Goal: Task Accomplishment & Management: Use online tool/utility

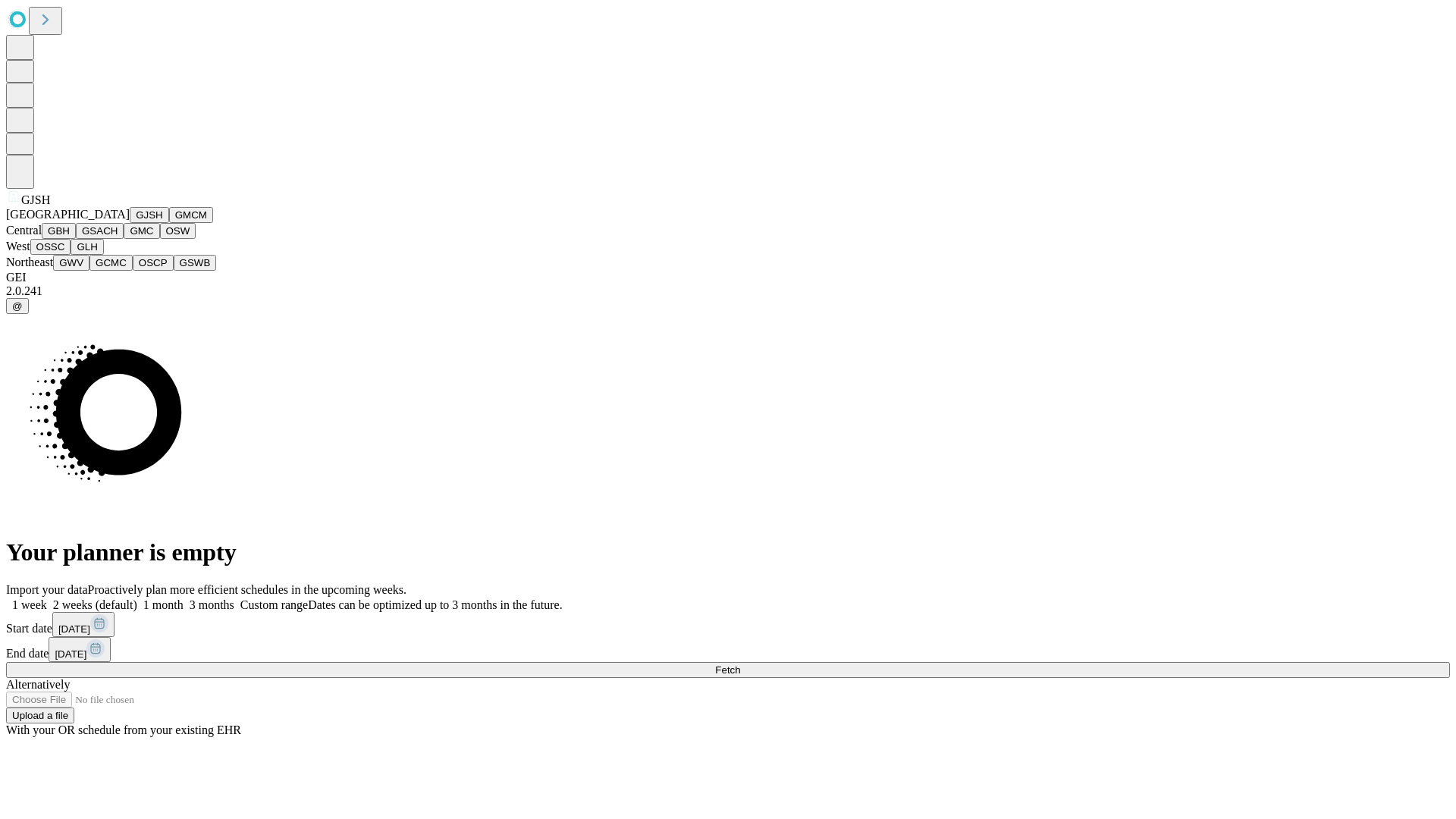
click at [129, 223] on button "GJSH" at bounding box center [149, 215] width 40 height 16
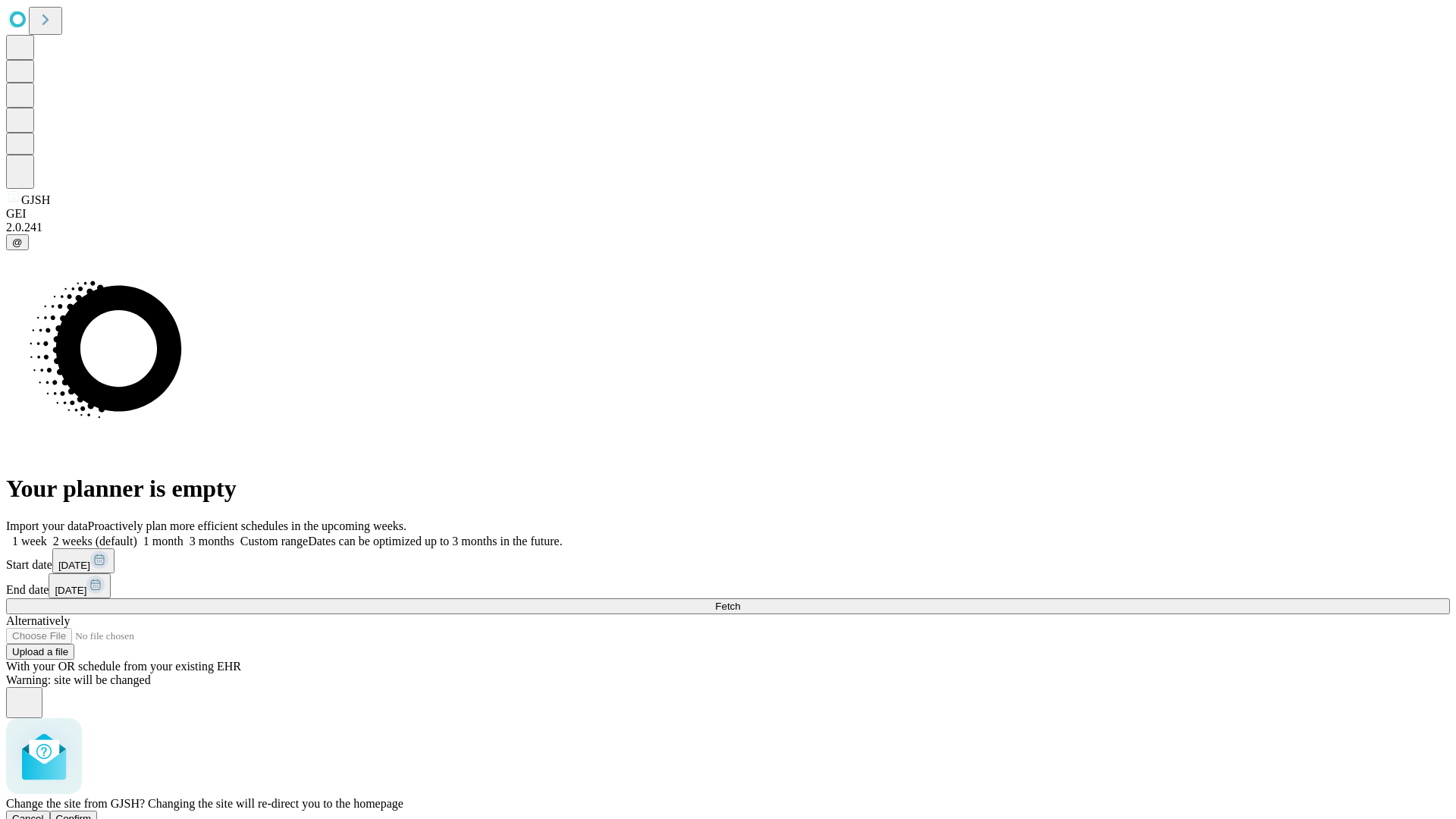
click at [91, 813] on span "Confirm" at bounding box center [73, 818] width 35 height 11
click at [184, 534] on label "1 month" at bounding box center [161, 540] width 47 height 13
click at [741, 601] on span "Fetch" at bounding box center [728, 606] width 25 height 11
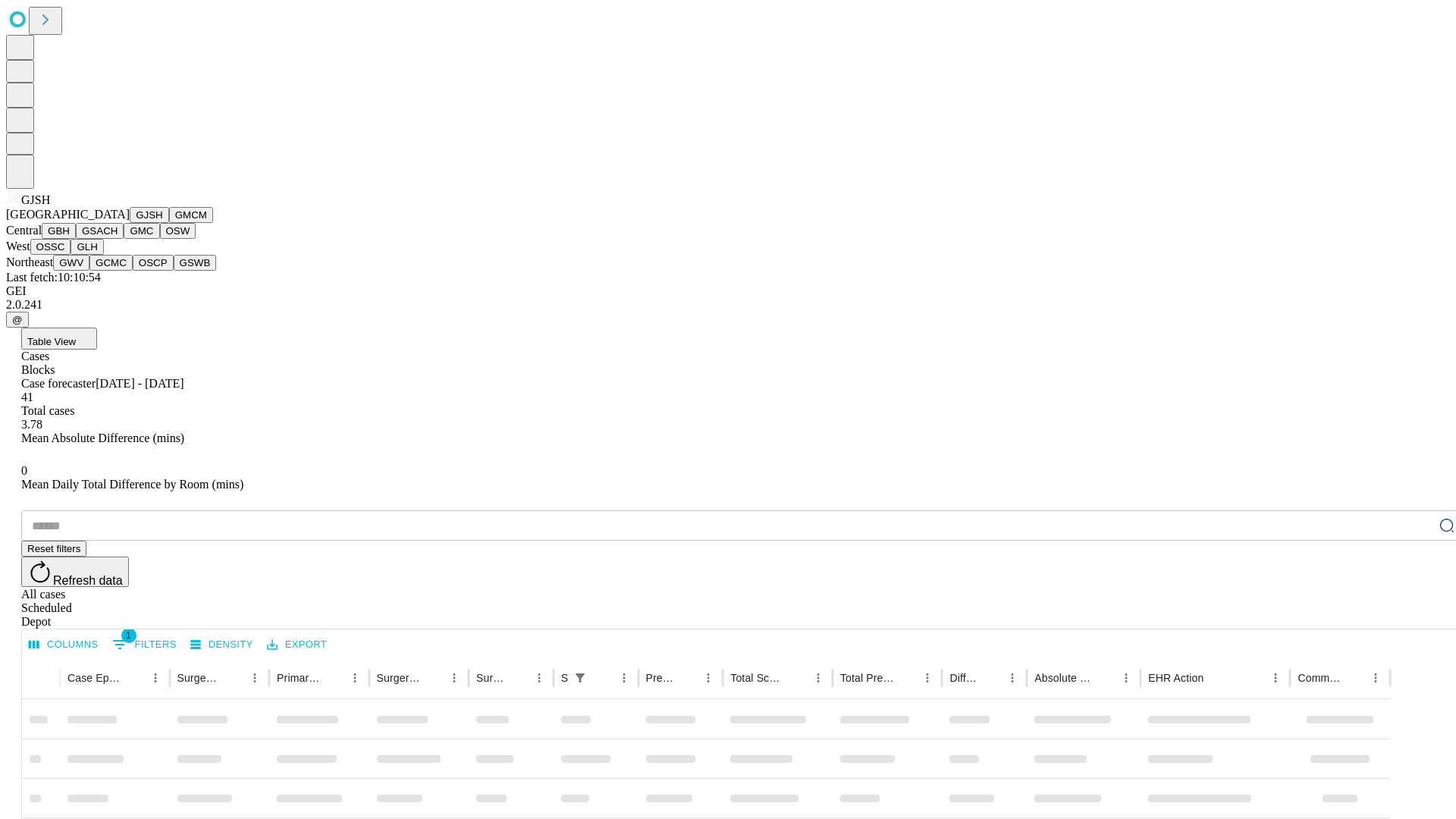
click at [169, 223] on button "GMCM" at bounding box center [191, 215] width 44 height 16
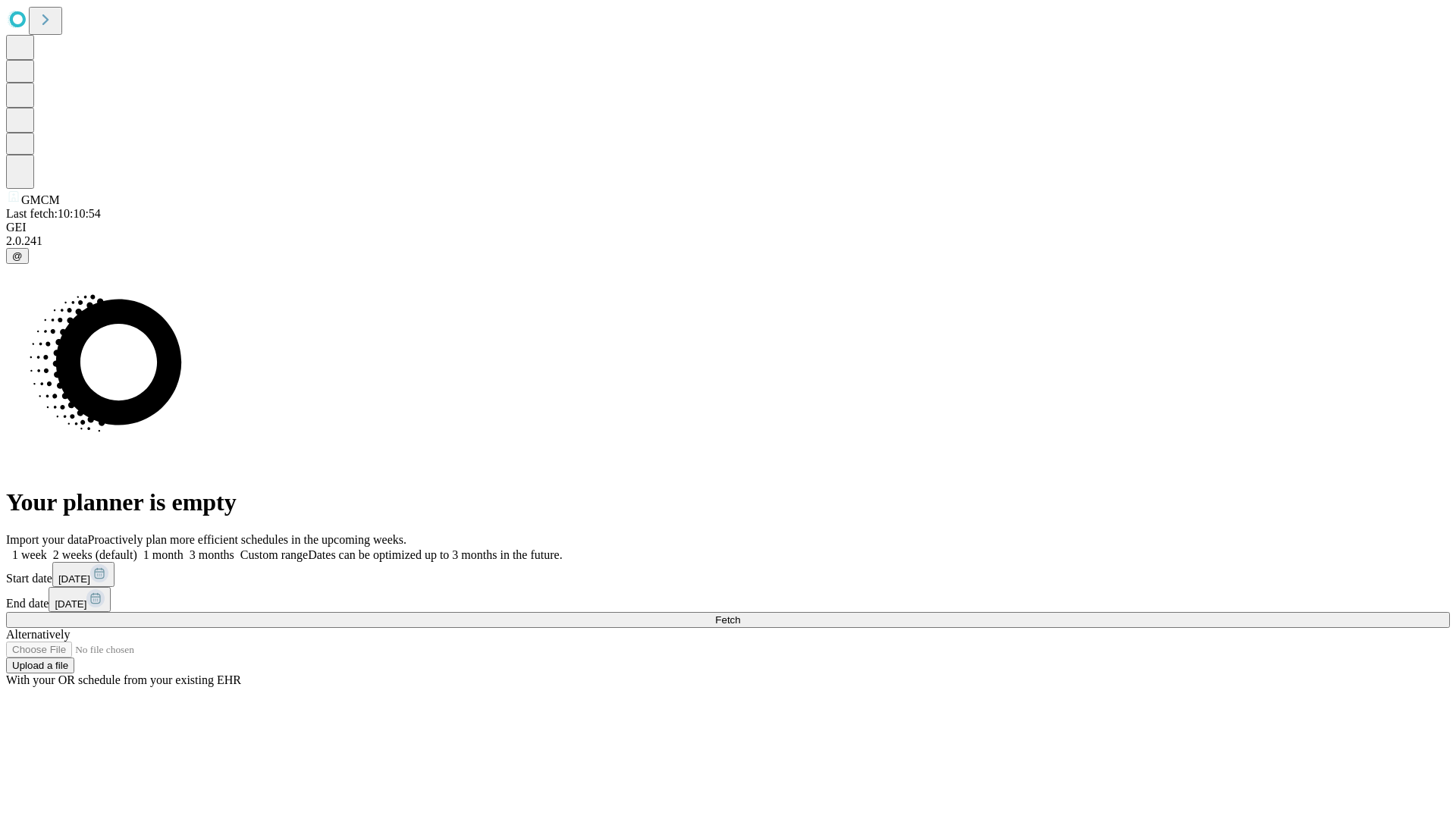
click at [184, 548] on label "1 month" at bounding box center [161, 554] width 47 height 13
click at [741, 614] on span "Fetch" at bounding box center [728, 620] width 25 height 11
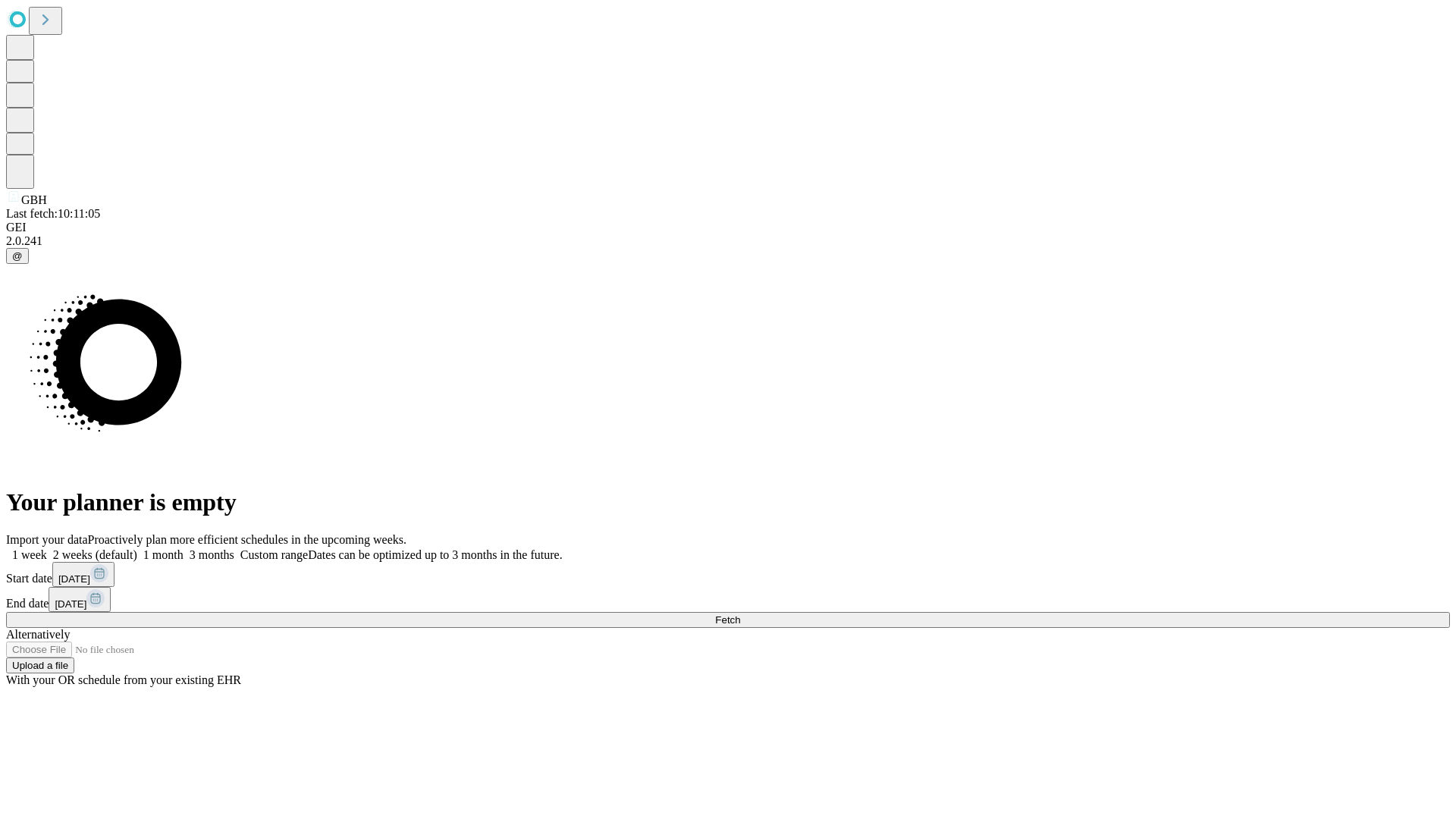
click at [184, 548] on label "1 month" at bounding box center [161, 554] width 47 height 13
click at [741, 614] on span "Fetch" at bounding box center [728, 620] width 25 height 11
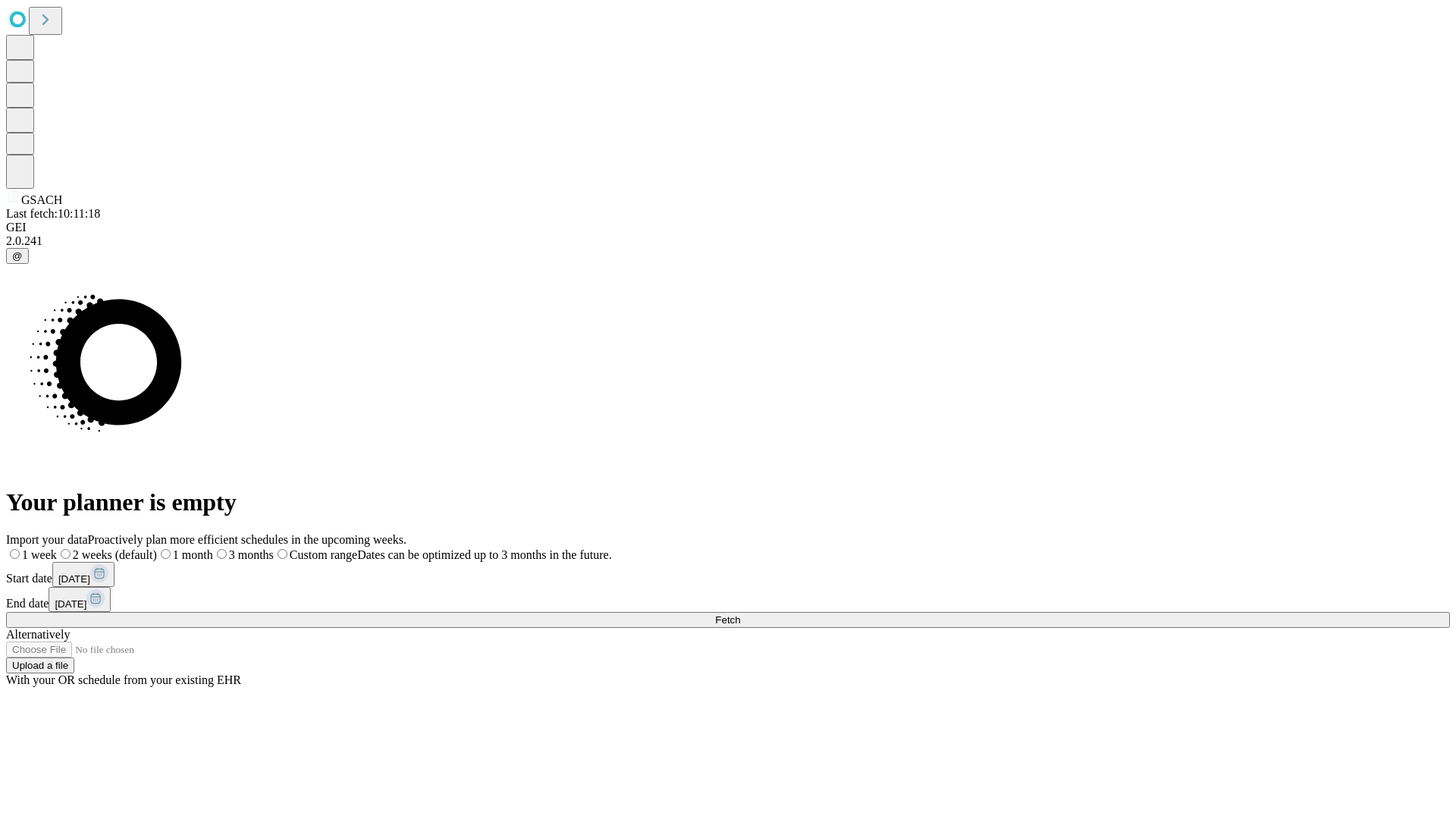
click at [213, 548] on label "1 month" at bounding box center [185, 554] width 56 height 13
click at [741, 614] on span "Fetch" at bounding box center [728, 620] width 25 height 11
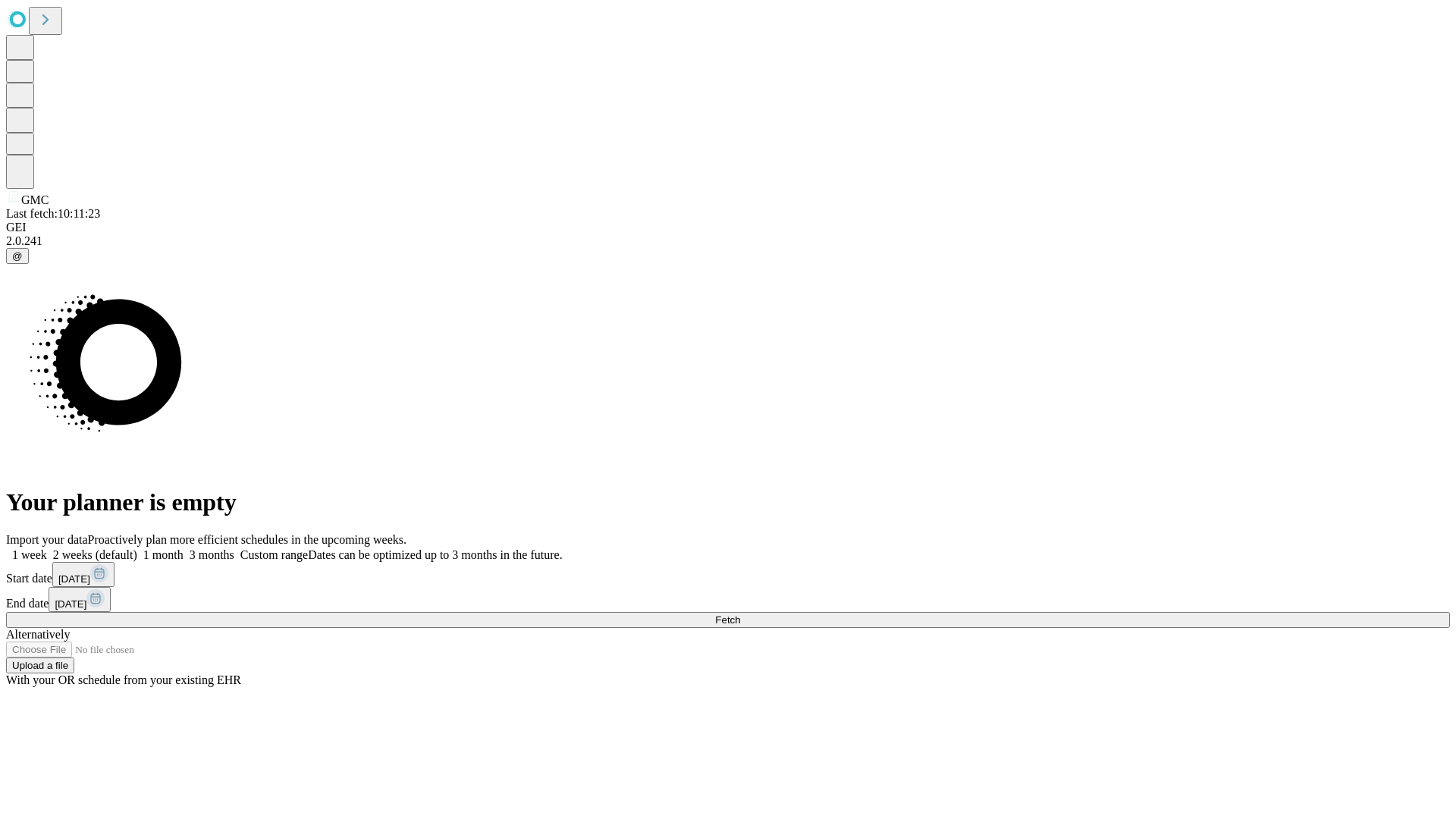
click at [184, 548] on label "1 month" at bounding box center [161, 554] width 47 height 13
click at [741, 614] on span "Fetch" at bounding box center [728, 620] width 25 height 11
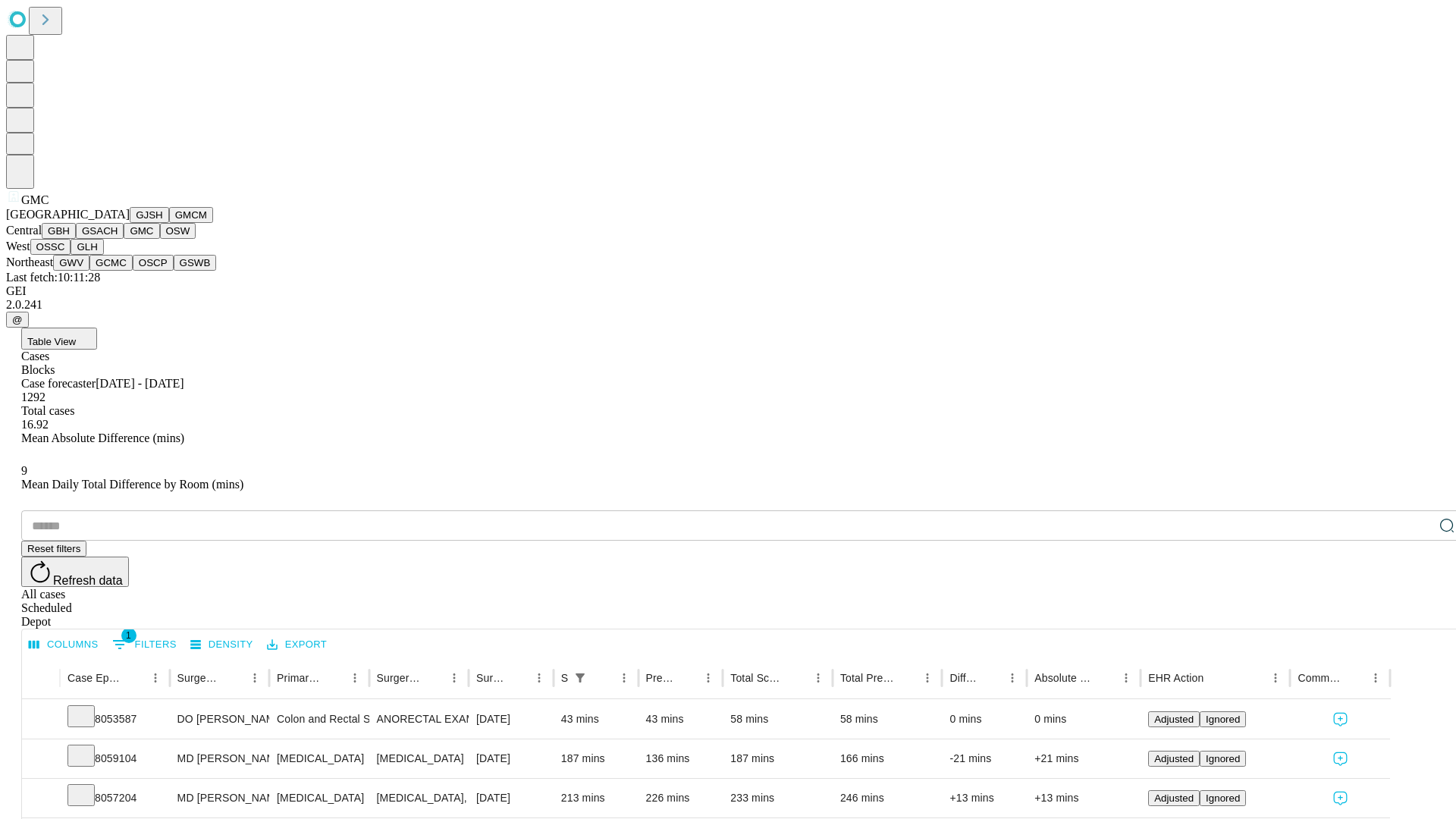
click at [160, 239] on button "OSW" at bounding box center [178, 230] width 36 height 16
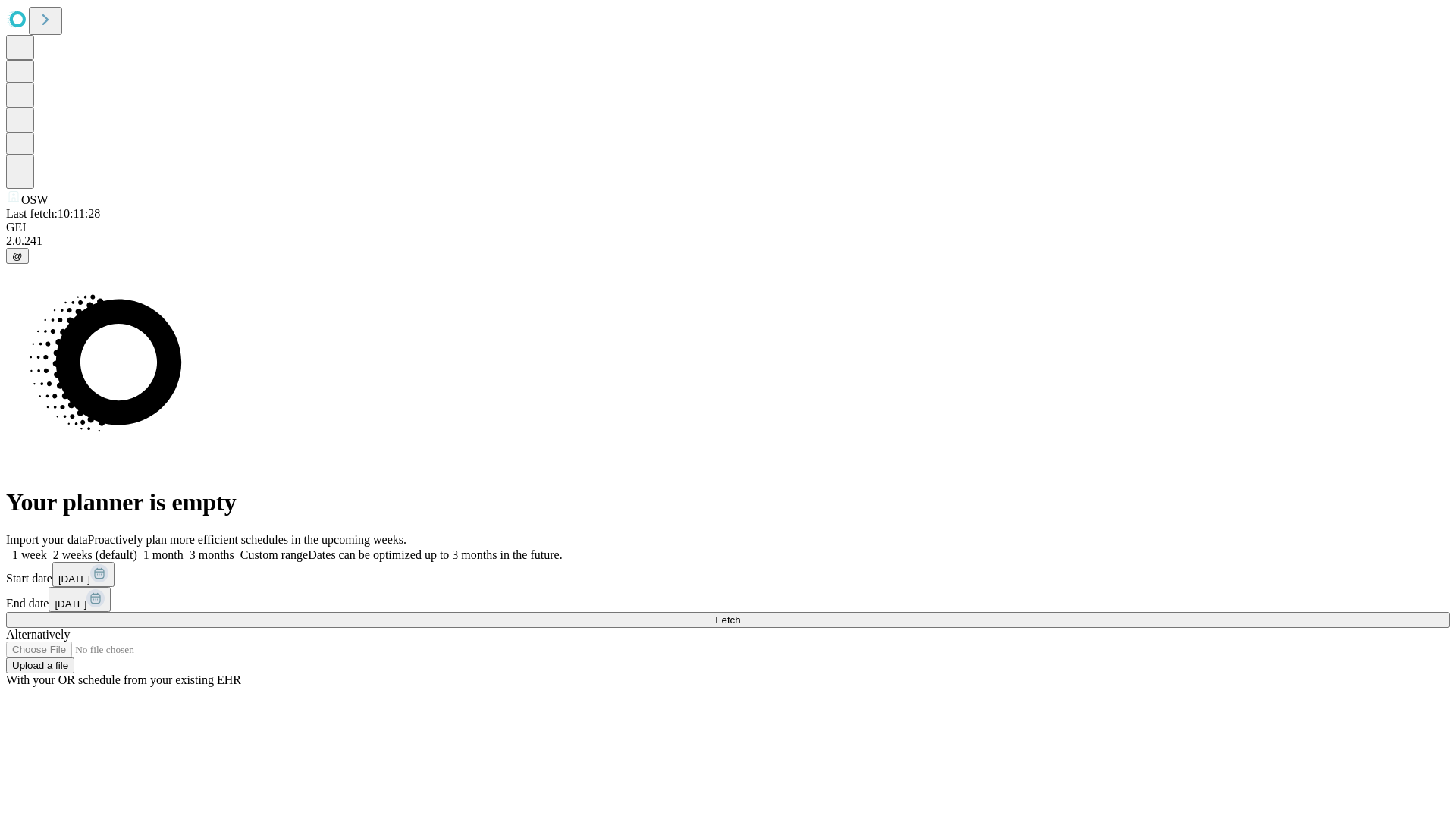
click at [184, 548] on label "1 month" at bounding box center [161, 554] width 47 height 13
click at [741, 614] on span "Fetch" at bounding box center [728, 620] width 25 height 11
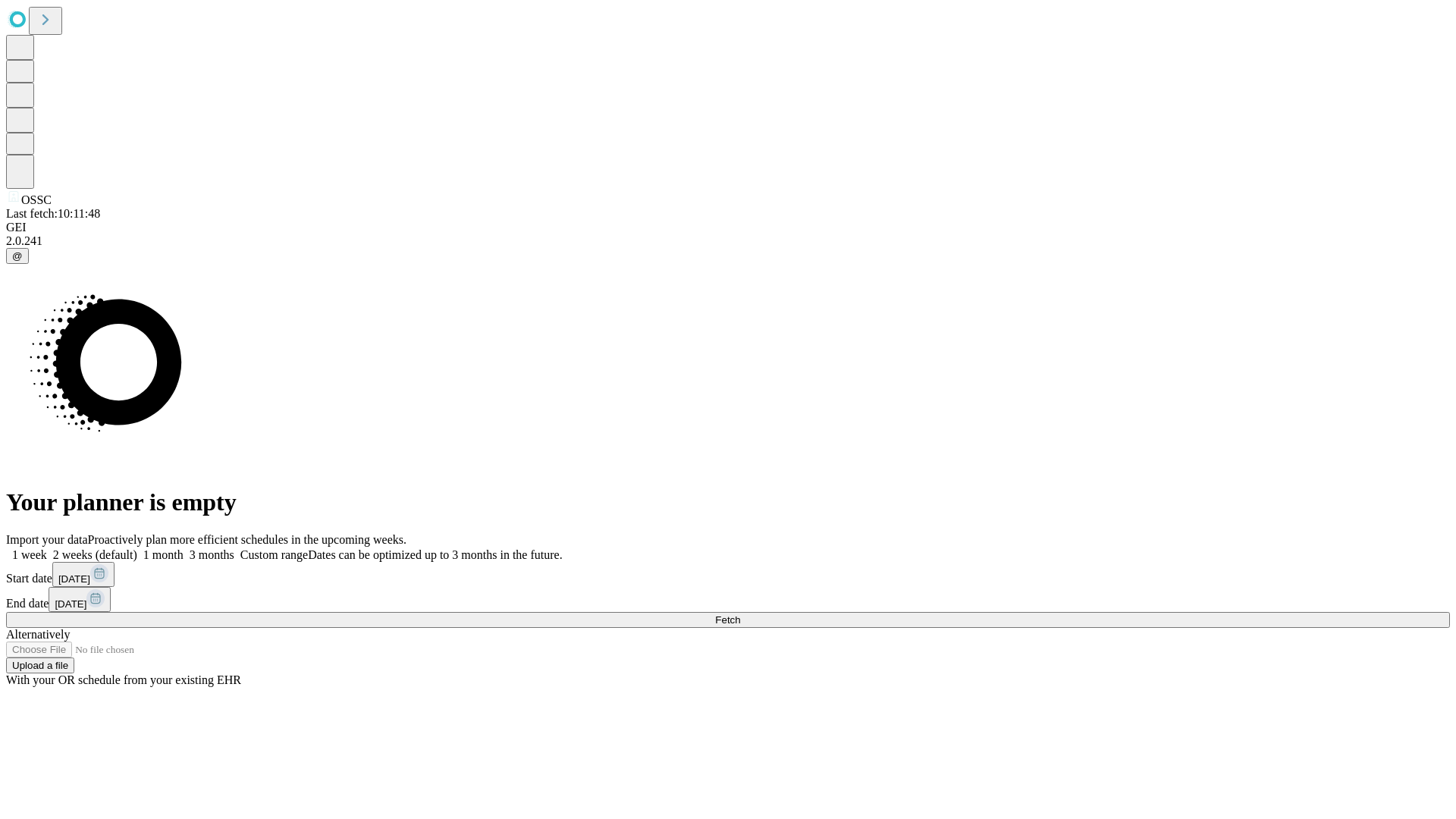
click at [184, 548] on label "1 month" at bounding box center [161, 554] width 47 height 13
click at [741, 614] on span "Fetch" at bounding box center [728, 620] width 25 height 11
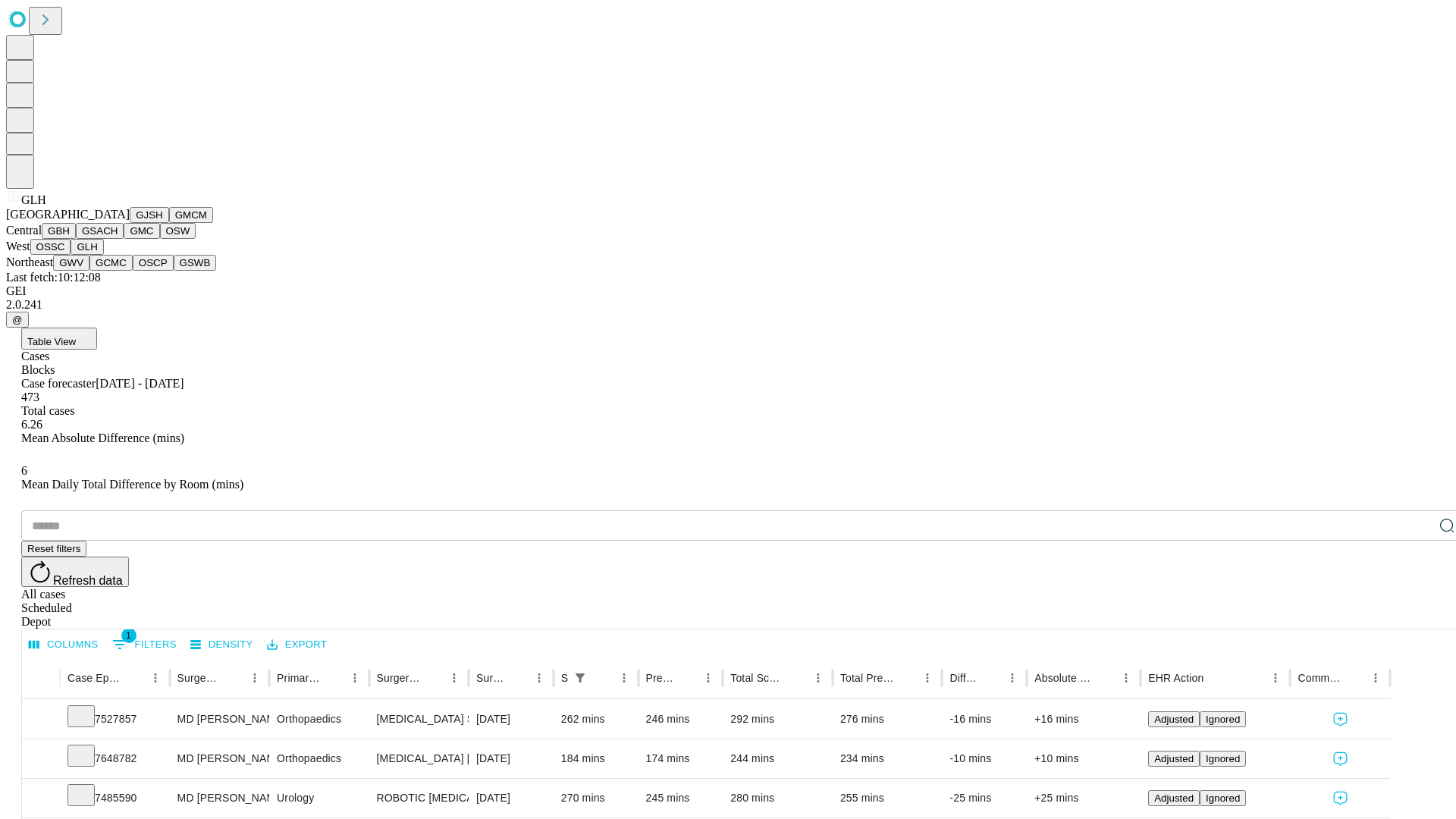
click at [90, 271] on button "GWV" at bounding box center [72, 262] width 36 height 16
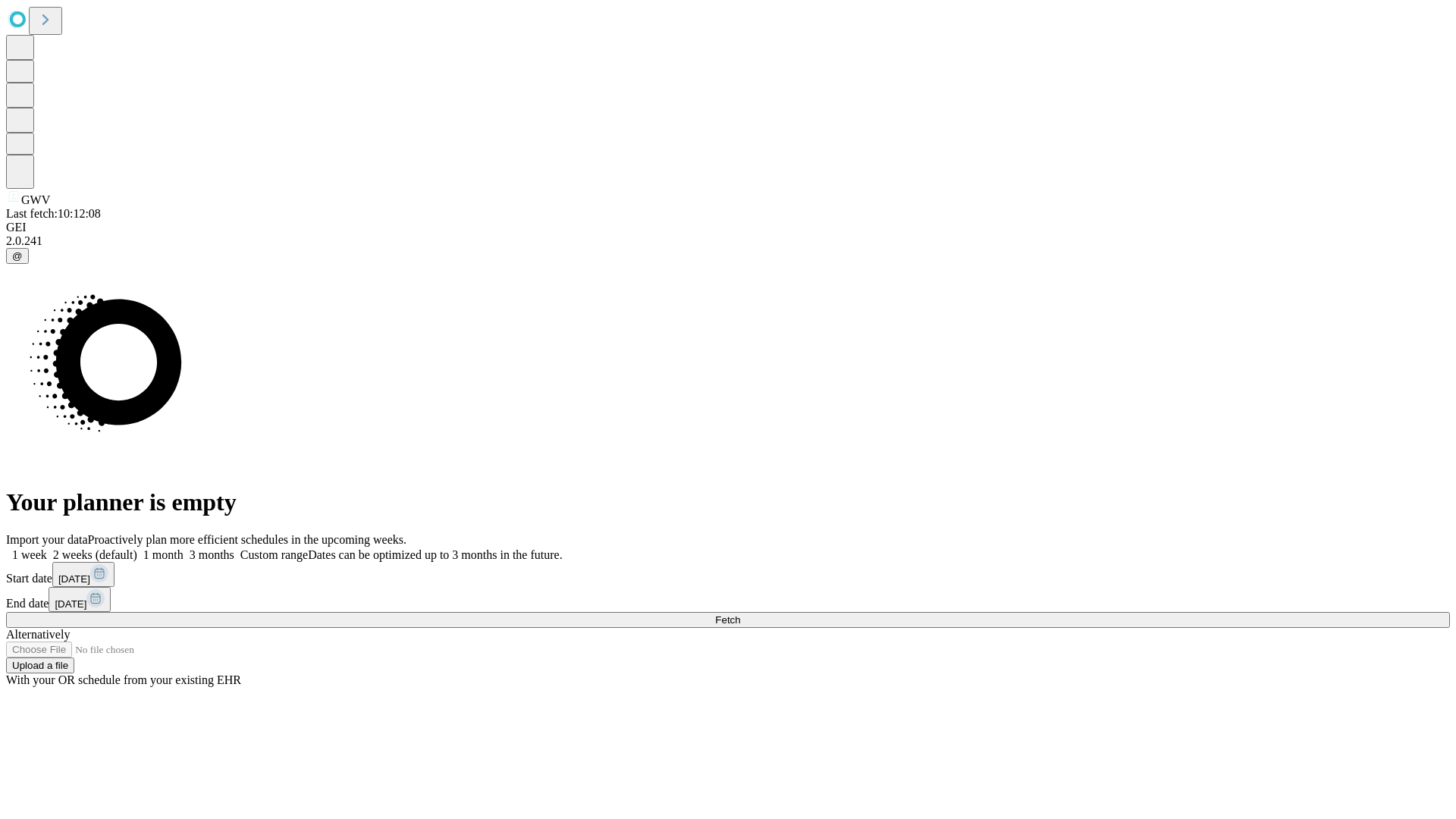
click at [184, 548] on label "1 month" at bounding box center [161, 554] width 47 height 13
click at [741, 614] on span "Fetch" at bounding box center [728, 620] width 25 height 11
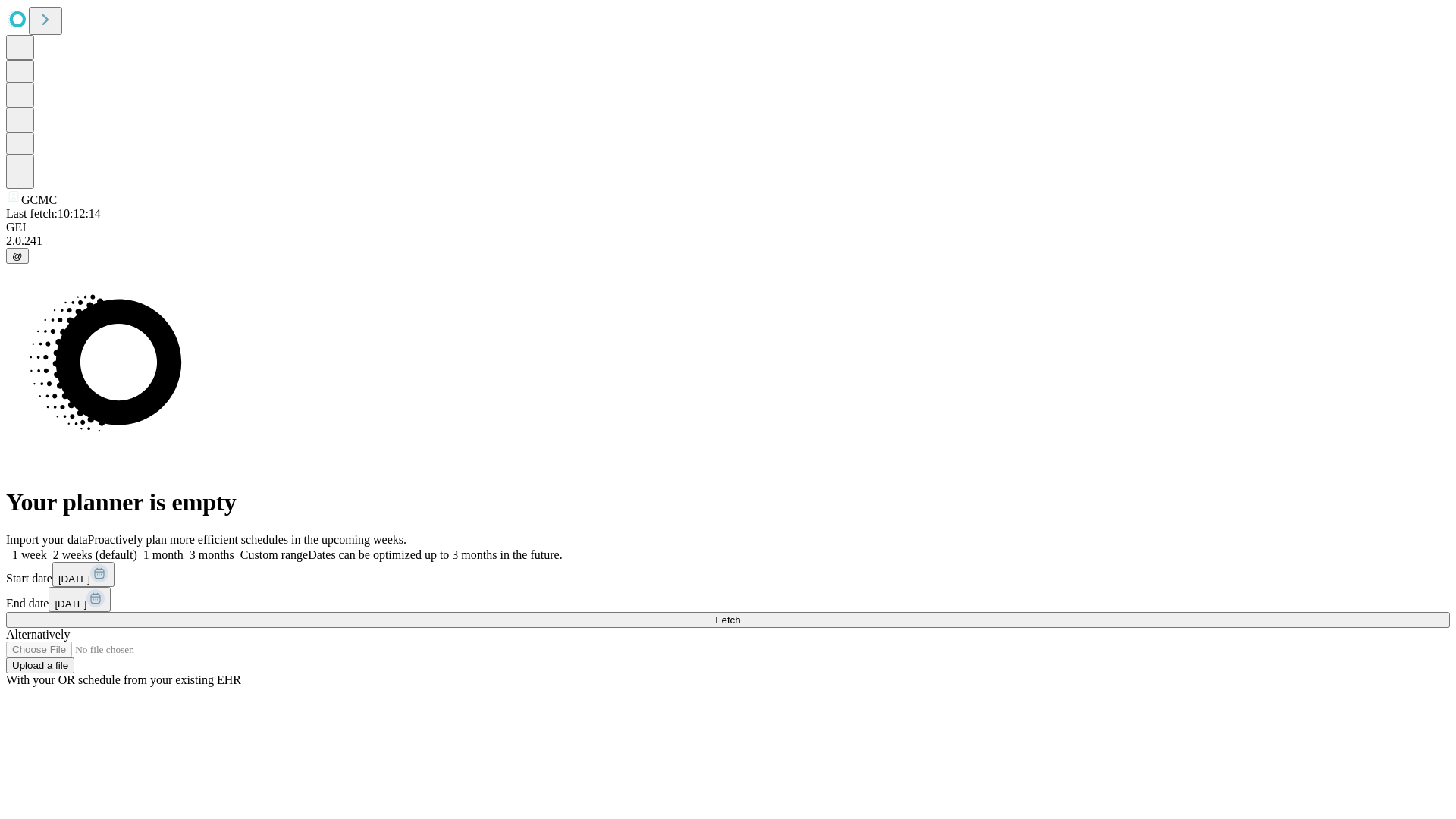
click at [184, 548] on label "1 month" at bounding box center [161, 554] width 47 height 13
click at [741, 614] on span "Fetch" at bounding box center [728, 620] width 25 height 11
